Goal: Task Accomplishment & Management: Manage account settings

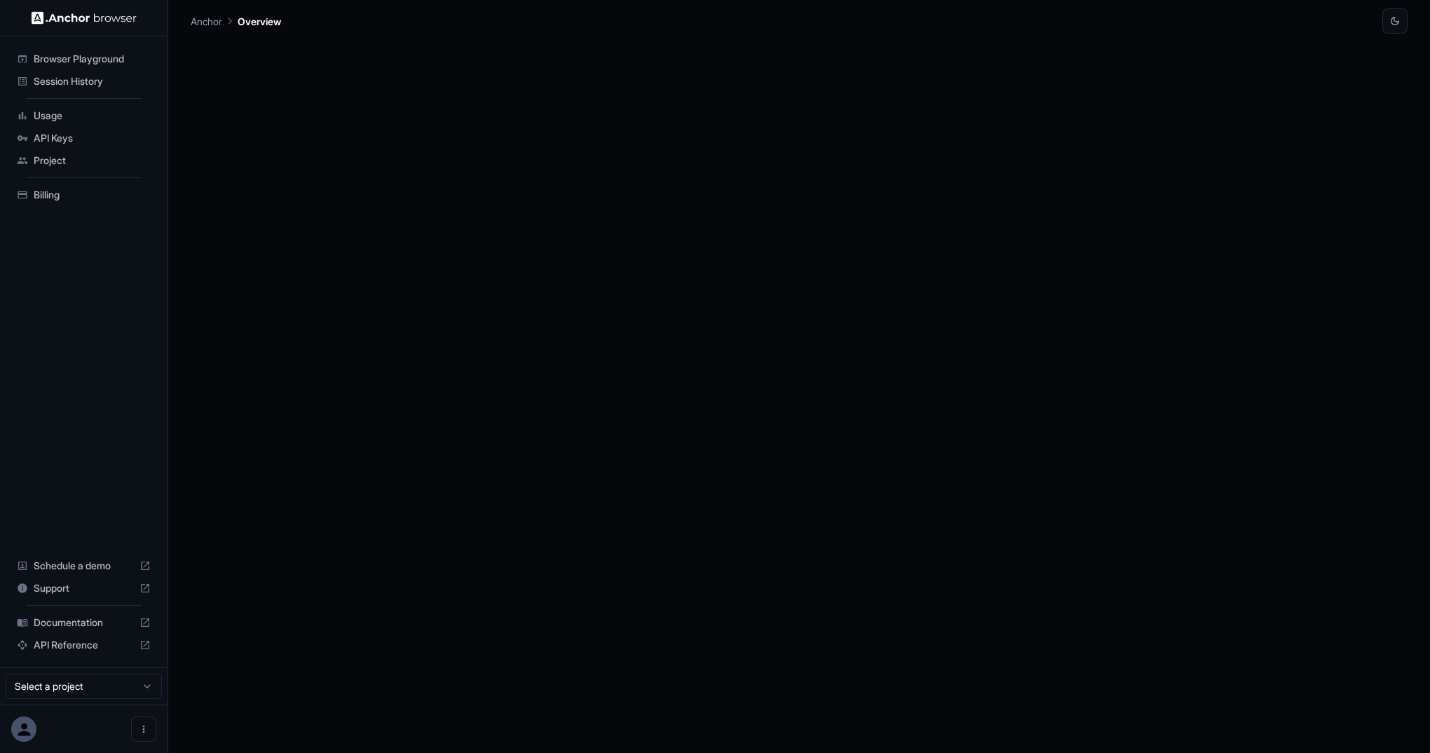
drag, startPoint x: 73, startPoint y: 641, endPoint x: 88, endPoint y: 218, distance: 423.0
click at [84, 279] on div "Browser Playground Session History Usage API Keys Project Billing Schedule a de…" at bounding box center [84, 351] width 168 height 631
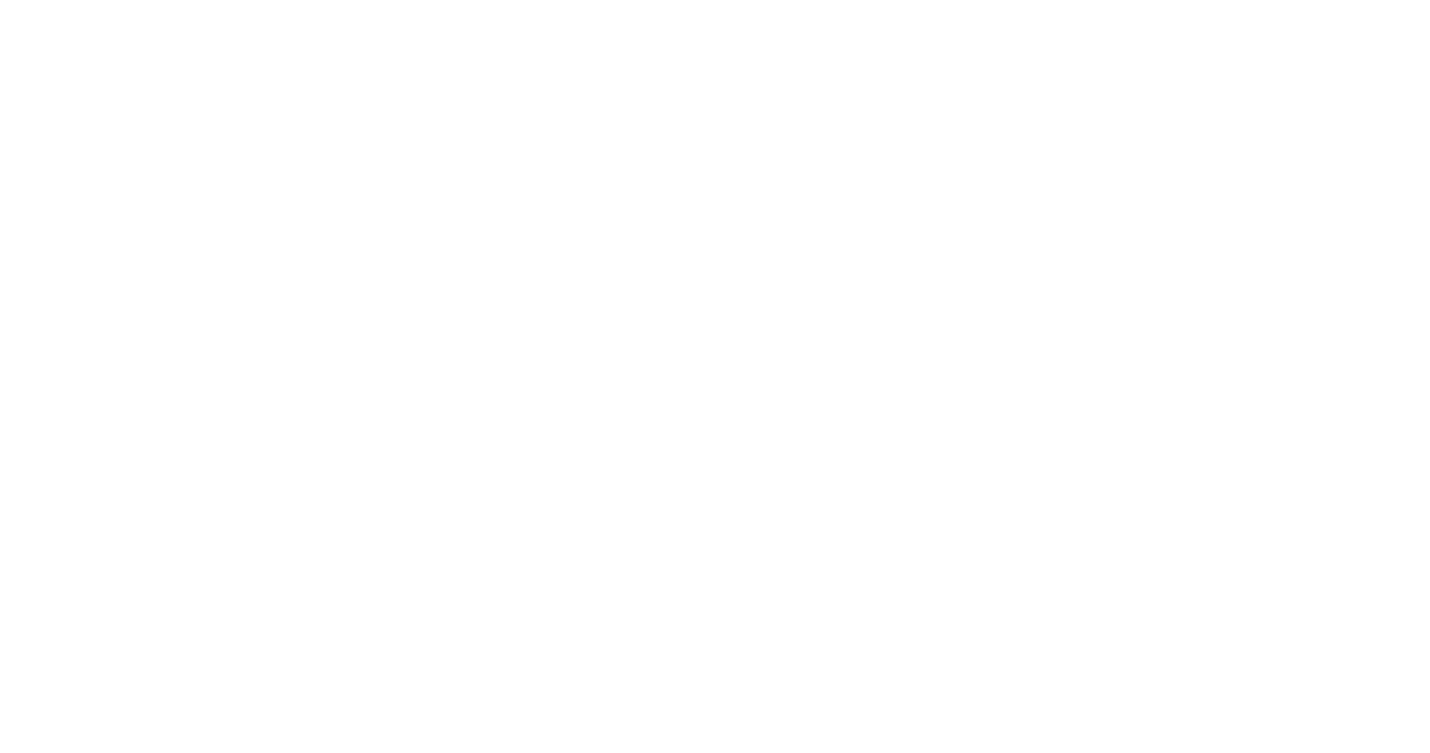
click at [58, 142] on body at bounding box center [715, 376] width 1430 height 753
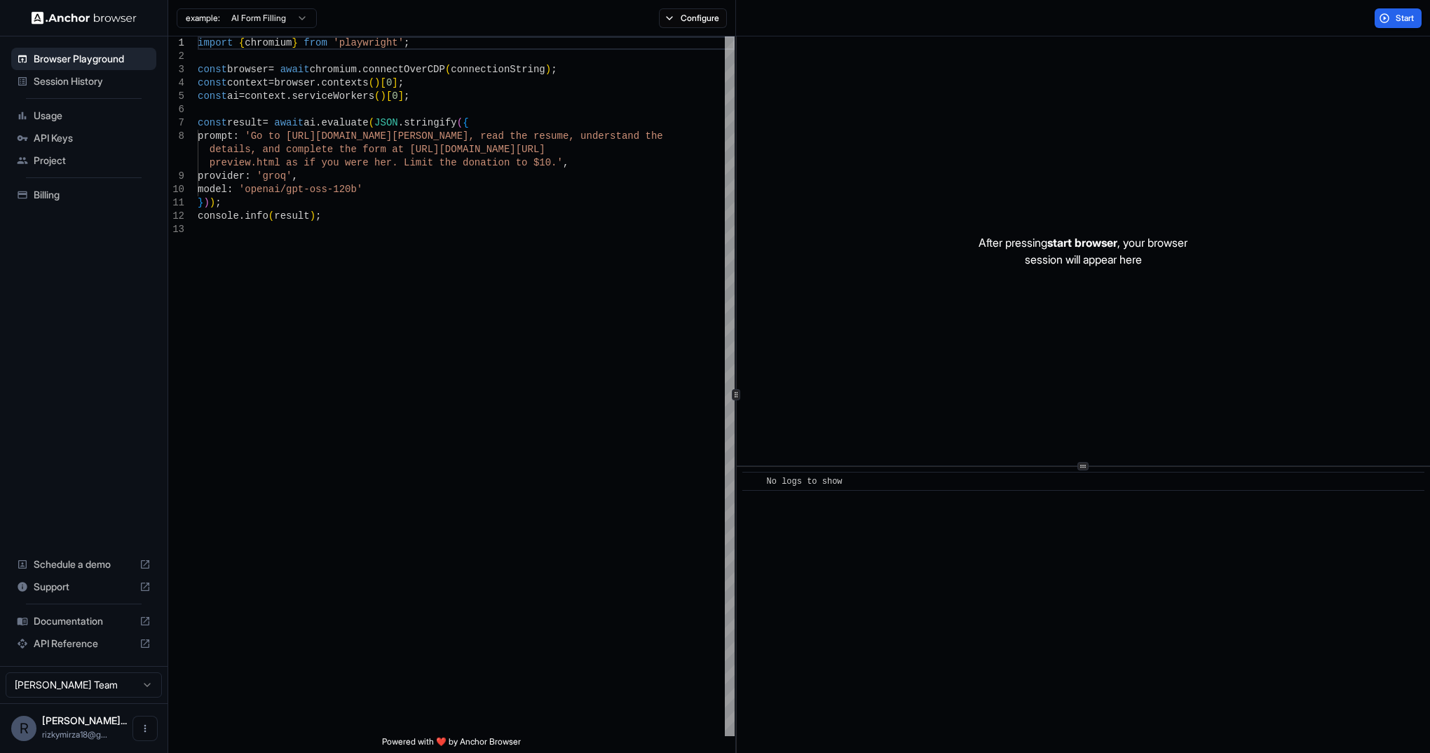
click at [48, 137] on span "API Keys" at bounding box center [92, 138] width 117 height 14
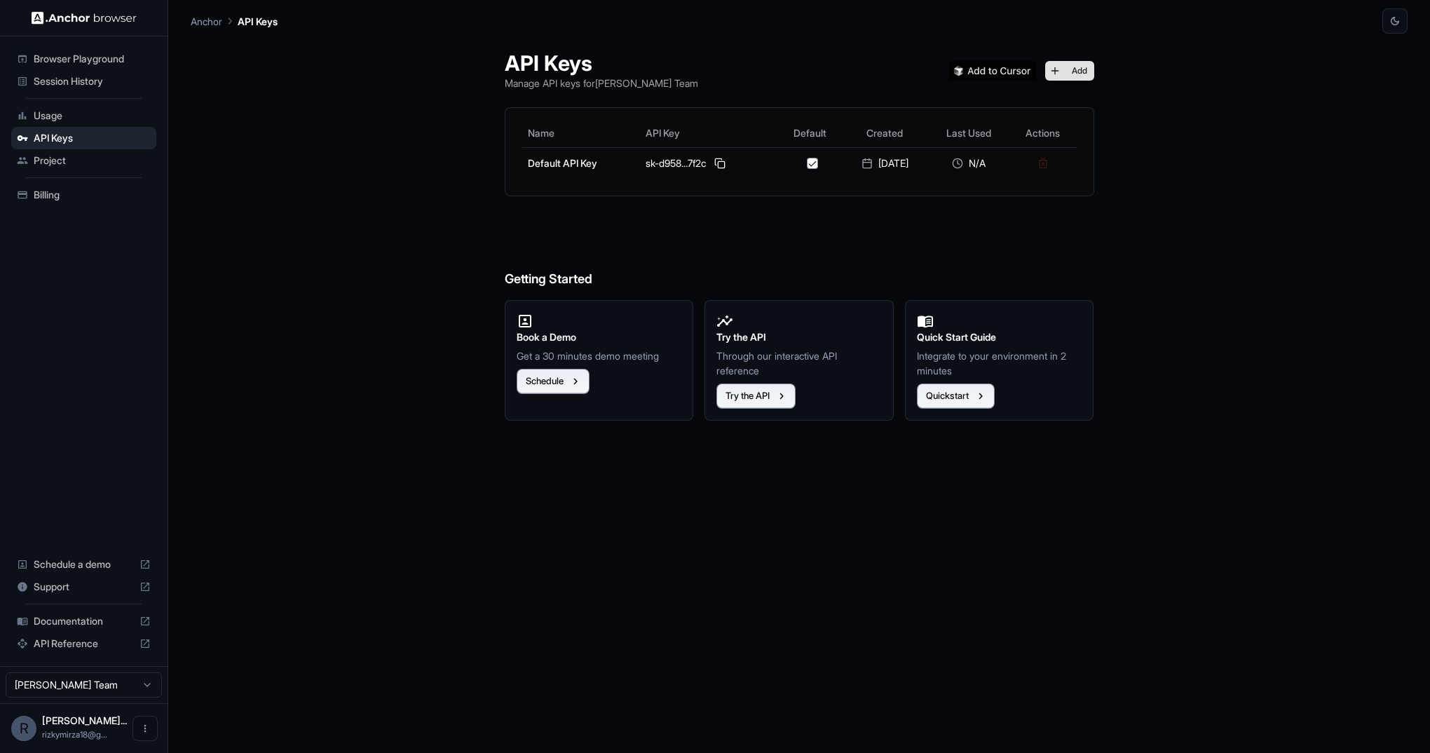
click at [1072, 66] on button "Add" at bounding box center [1069, 71] width 49 height 20
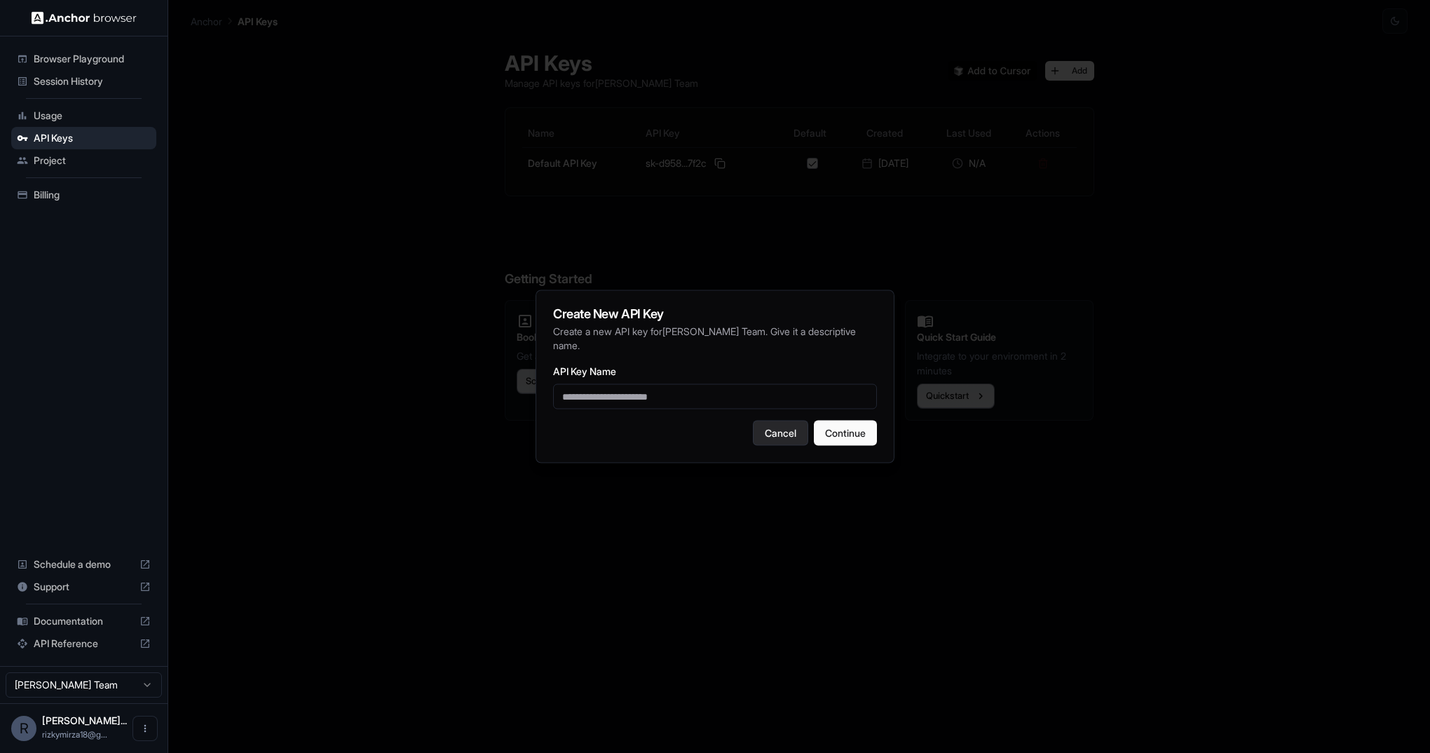
click at [785, 436] on button "Cancel" at bounding box center [780, 433] width 55 height 25
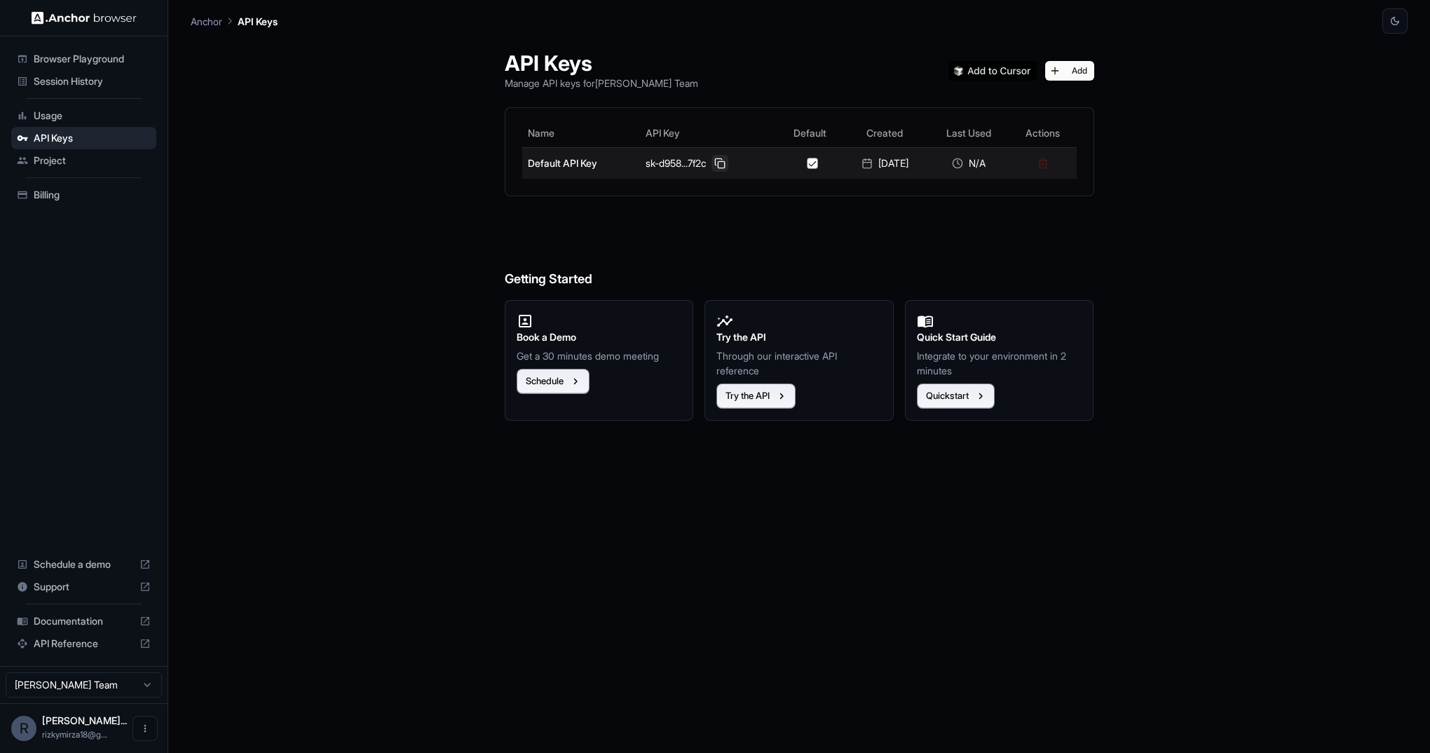
click at [715, 165] on button at bounding box center [720, 163] width 17 height 17
click at [714, 158] on button at bounding box center [720, 163] width 17 height 17
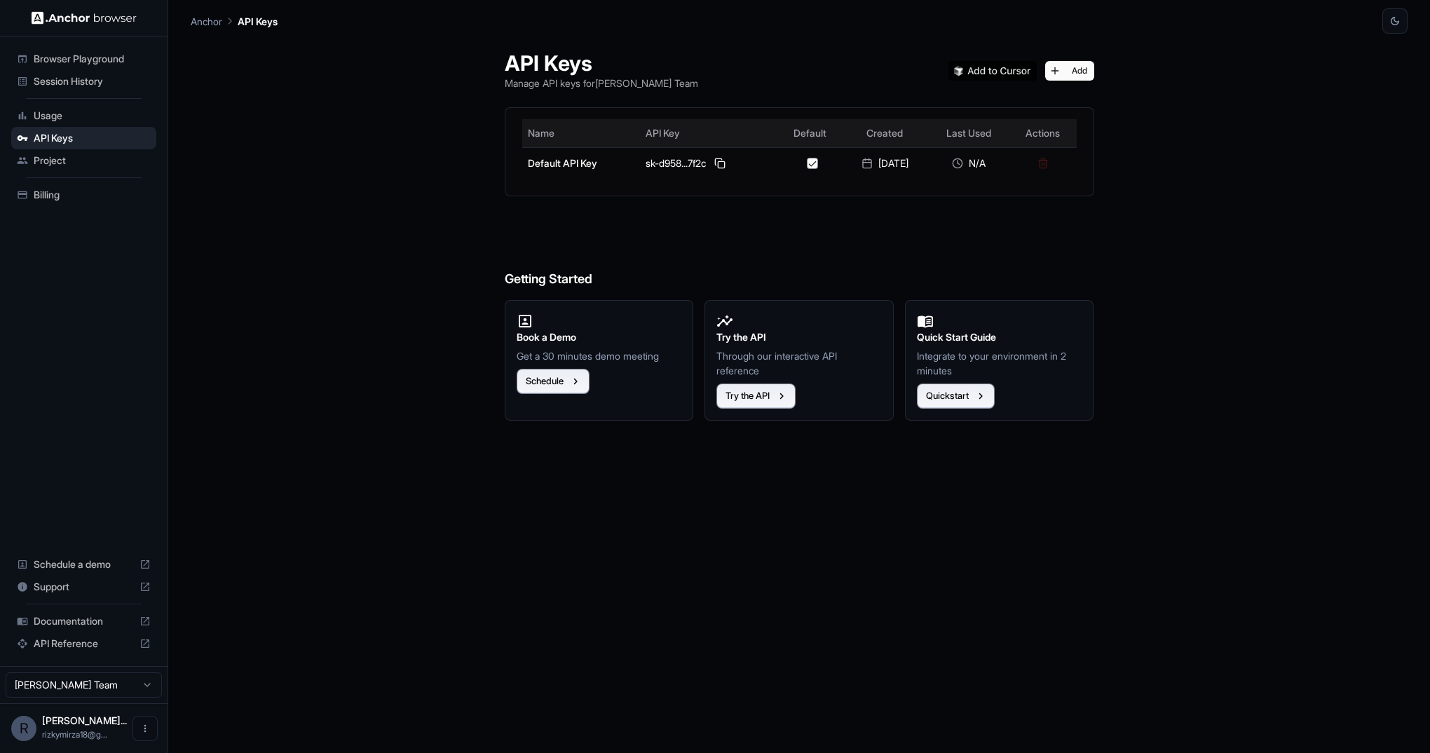
click at [1057, 136] on th "Actions" at bounding box center [1042, 133] width 67 height 28
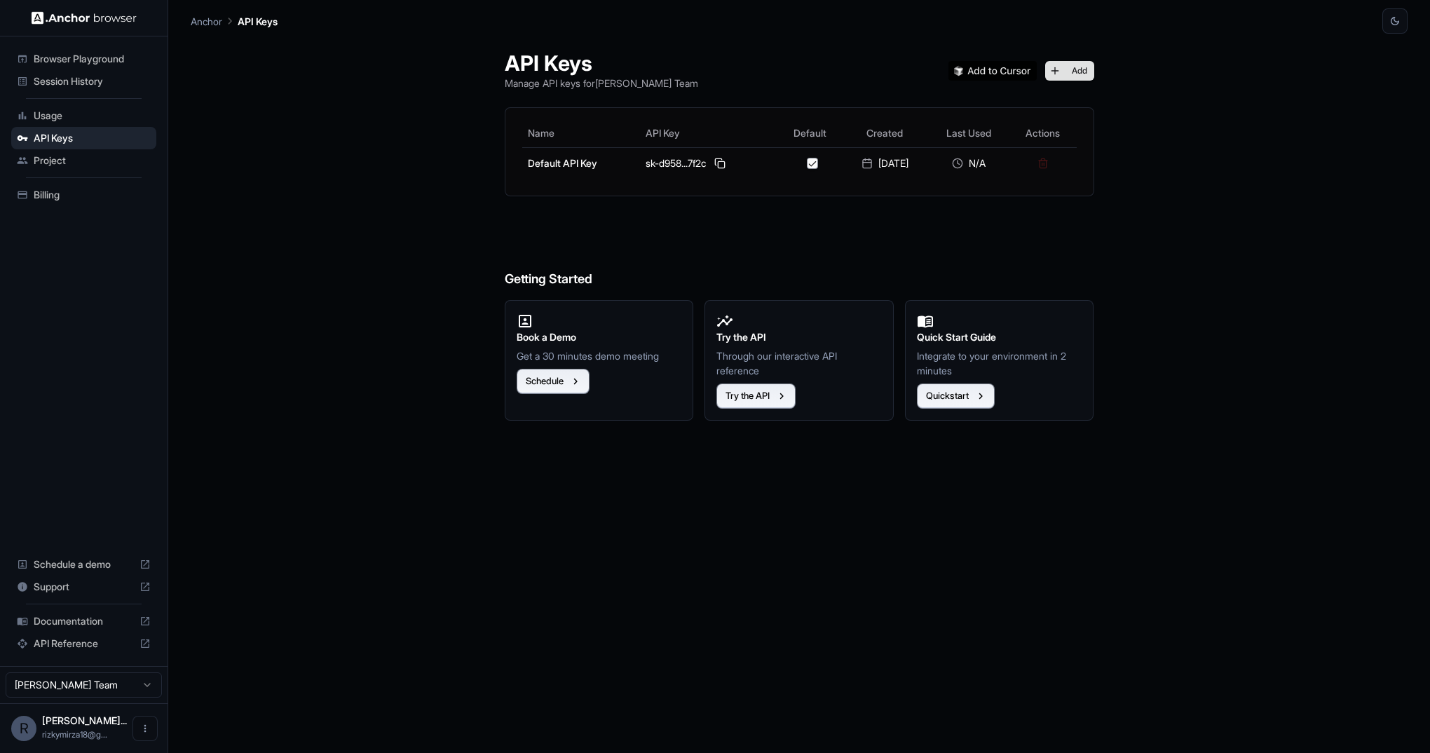
click at [1082, 71] on button "Add" at bounding box center [1069, 71] width 49 height 20
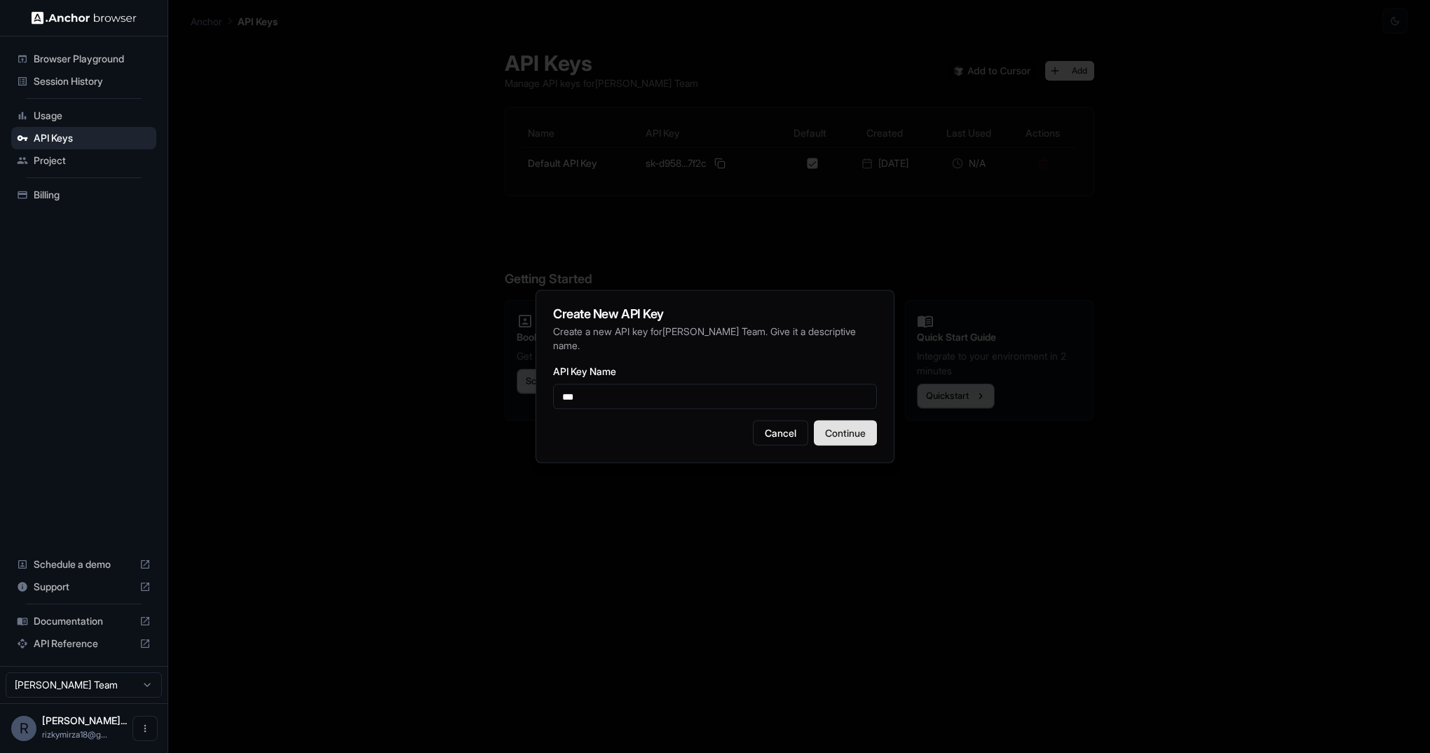
type input "***"
click at [844, 433] on button "Continue" at bounding box center [845, 433] width 63 height 25
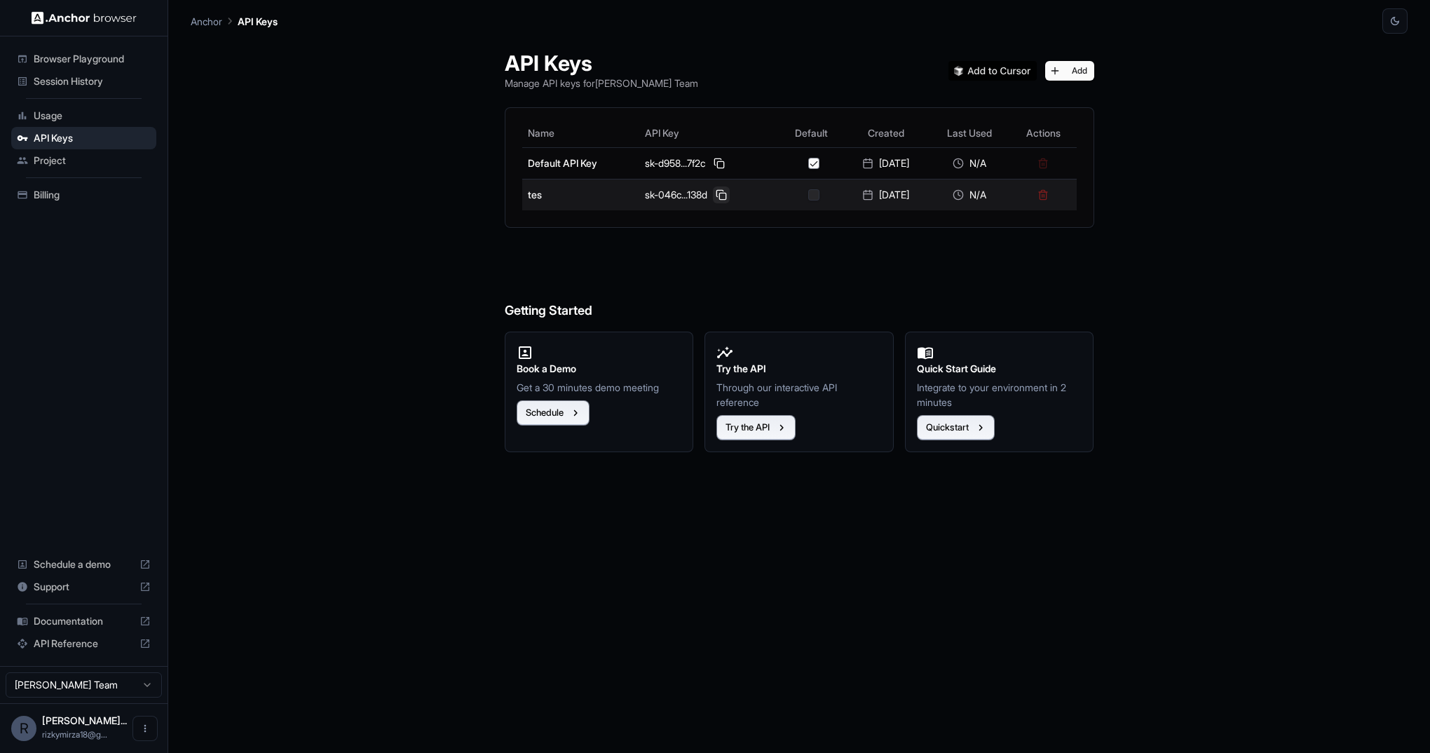
click at [715, 197] on button at bounding box center [721, 194] width 17 height 17
click at [719, 193] on button at bounding box center [721, 194] width 17 height 17
click at [713, 192] on button at bounding box center [721, 194] width 17 height 17
